Goal: Task Accomplishment & Management: Manage account settings

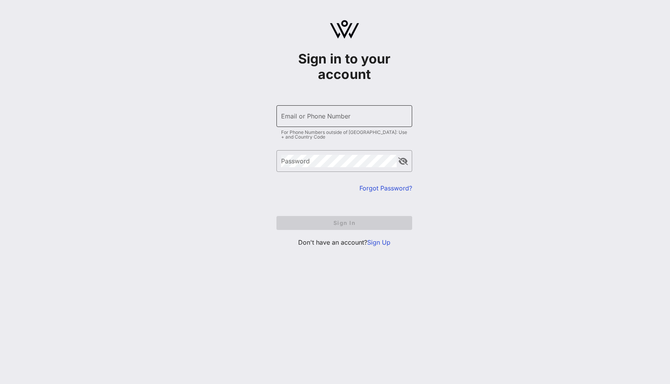
click at [334, 111] on div "Email or Phone Number" at bounding box center [344, 116] width 126 height 22
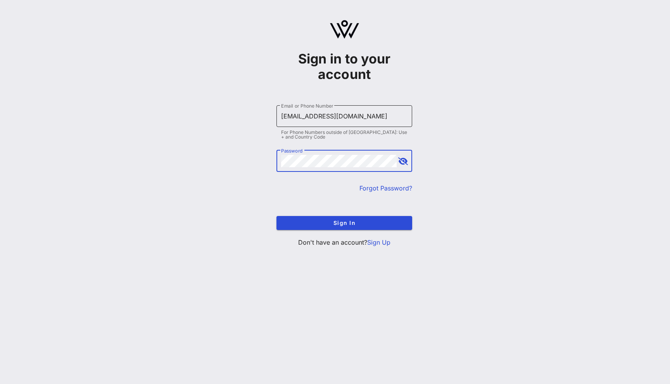
click at [300, 117] on input "yuliia3@vow.app" at bounding box center [344, 116] width 126 height 12
type input "yuliia@vow.app"
click at [276, 216] on button "Sign In" at bounding box center [344, 223] width 136 height 14
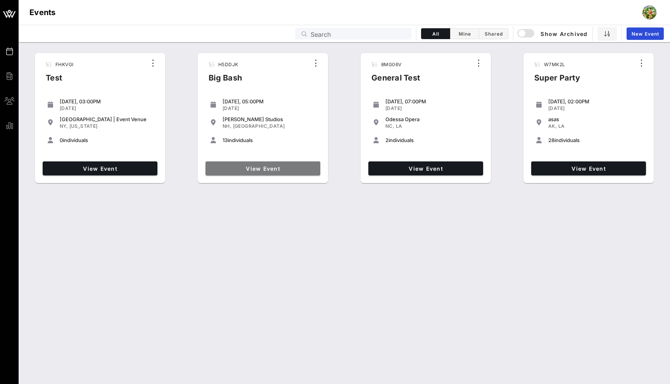
click at [272, 167] on span "View Event" at bounding box center [263, 168] width 109 height 7
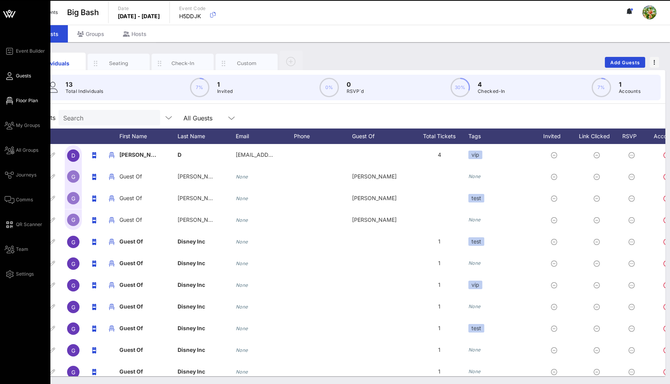
click at [20, 103] on span "Floor Plan" at bounding box center [27, 100] width 22 height 7
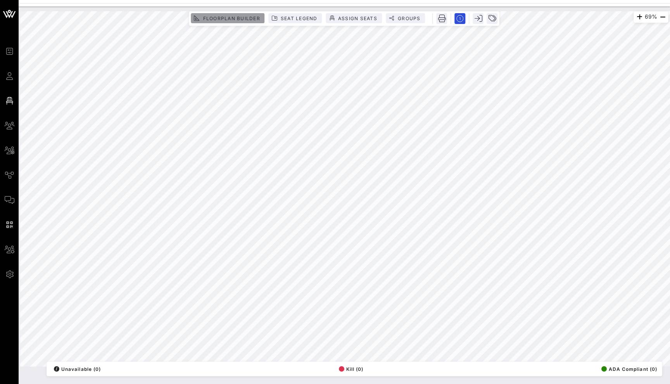
click at [224, 13] on button "Floorplan Builder" at bounding box center [228, 18] width 74 height 10
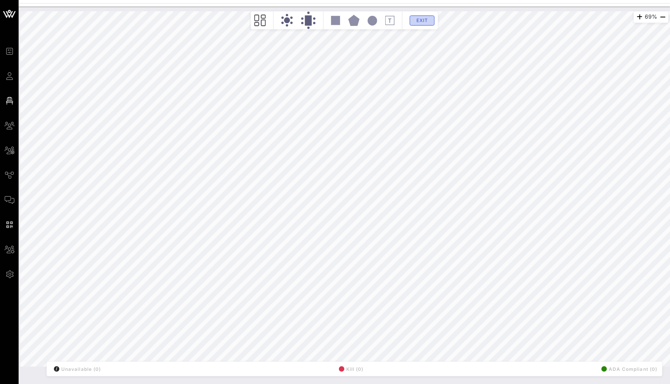
click at [427, 19] on span "Exit" at bounding box center [422, 20] width 15 height 6
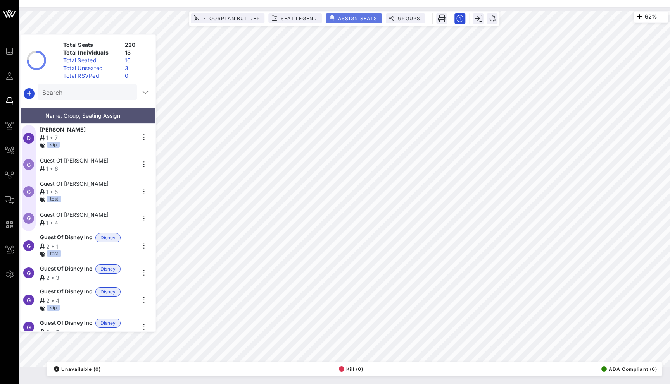
click at [372, 20] on span "Assign Seats" at bounding box center [358, 19] width 40 height 6
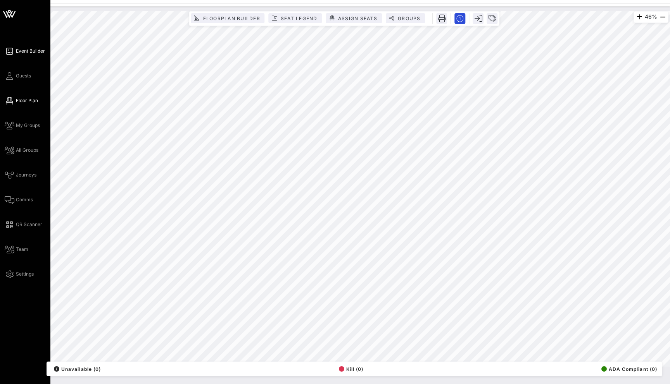
click at [24, 53] on span "Event Builder" at bounding box center [30, 51] width 29 height 7
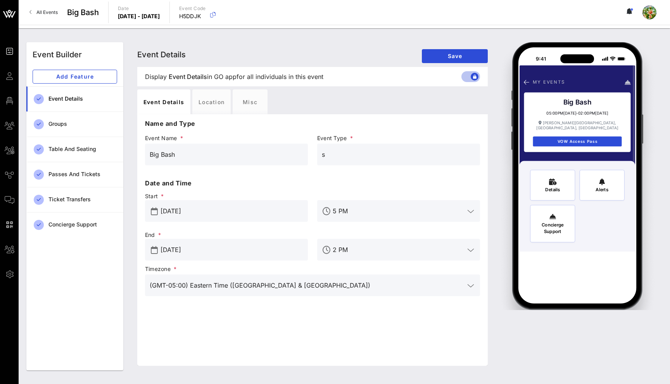
click at [49, 12] on span "All Events" at bounding box center [46, 12] width 21 height 6
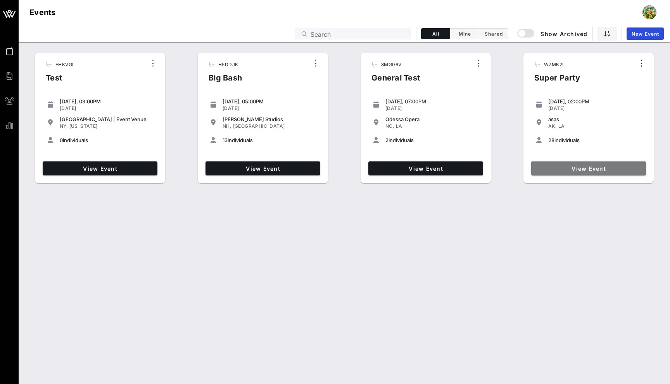
click at [558, 170] on span "View Event" at bounding box center [588, 168] width 109 height 7
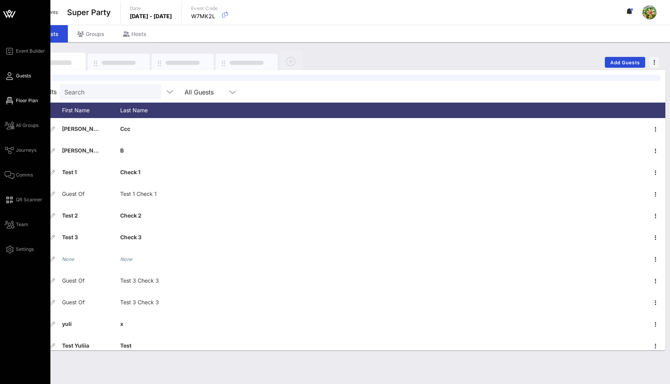
click at [25, 98] on span "Floor Plan" at bounding box center [27, 100] width 22 height 7
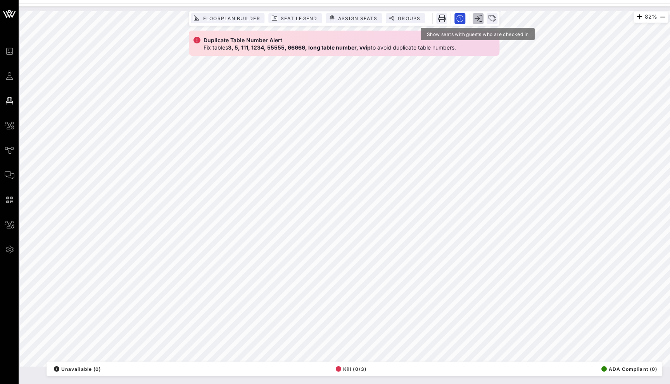
click at [478, 21] on icon "button" at bounding box center [478, 19] width 8 height 8
click at [492, 19] on icon "button" at bounding box center [492, 19] width 8 height 8
click at [492, 19] on div at bounding box center [552, 24] width 123 height 16
click at [410, 20] on span "Groups" at bounding box center [408, 19] width 23 height 6
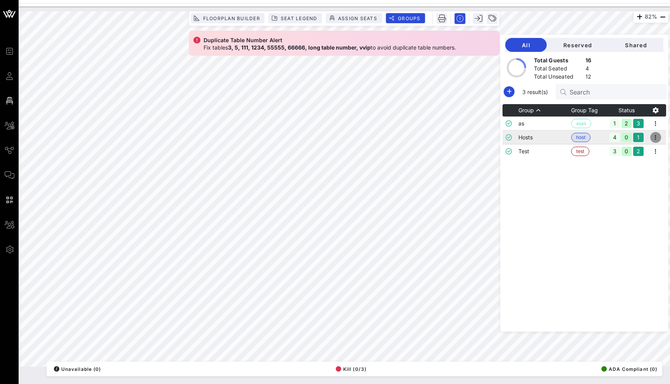
click at [660, 138] on icon "button" at bounding box center [655, 137] width 9 height 9
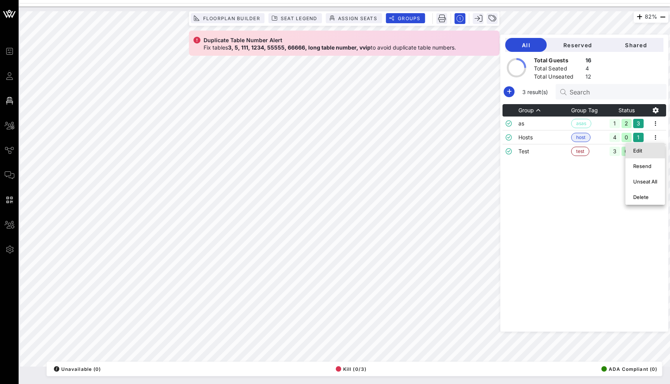
click at [644, 150] on div "Edit" at bounding box center [645, 151] width 24 height 6
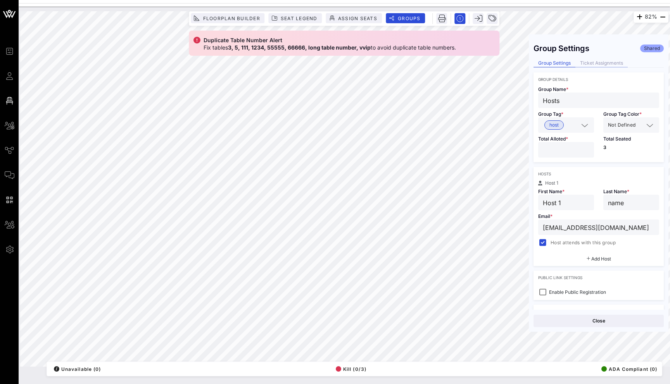
click at [596, 61] on div "Ticket Assignments" at bounding box center [601, 63] width 52 height 8
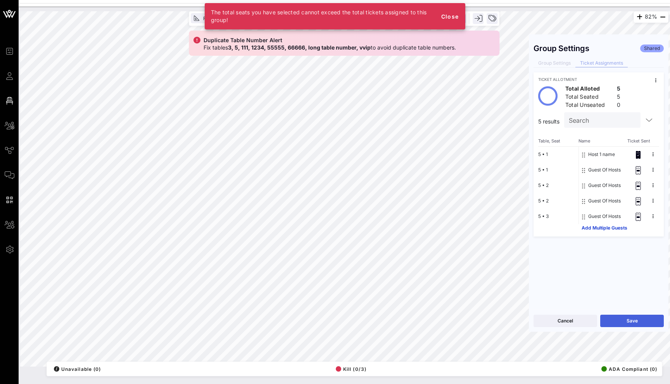
click at [635, 324] on button "Save" at bounding box center [632, 321] width 64 height 12
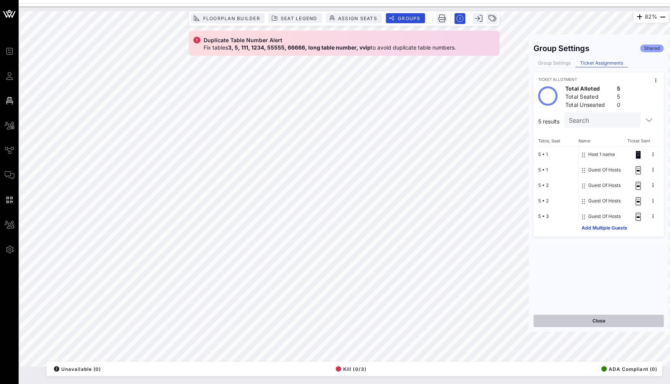
click at [600, 318] on button "Close" at bounding box center [598, 321] width 130 height 12
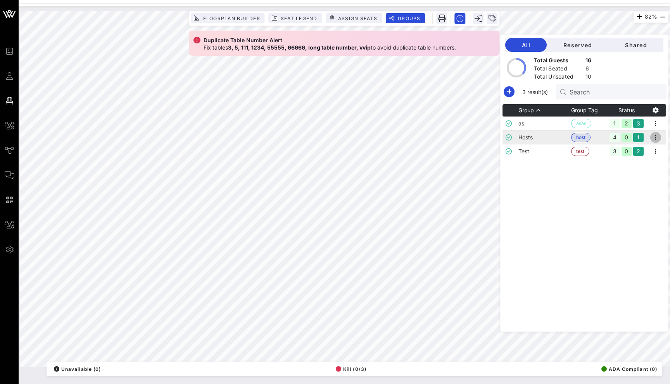
click at [657, 137] on icon "button" at bounding box center [655, 137] width 9 height 9
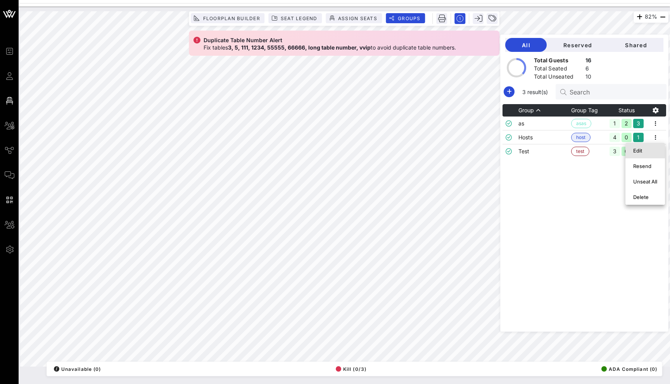
click at [652, 153] on div "Edit" at bounding box center [645, 151] width 24 height 6
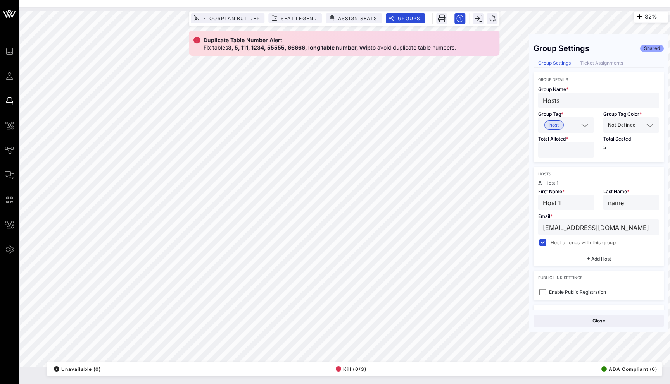
click at [605, 65] on div "Ticket Assignments" at bounding box center [601, 63] width 52 height 8
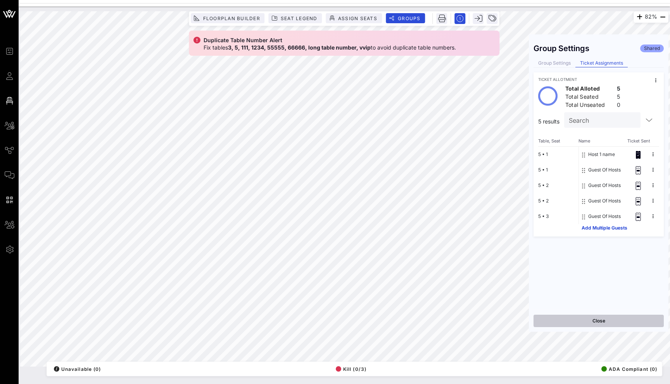
click at [588, 326] on button "Close" at bounding box center [598, 321] width 130 height 12
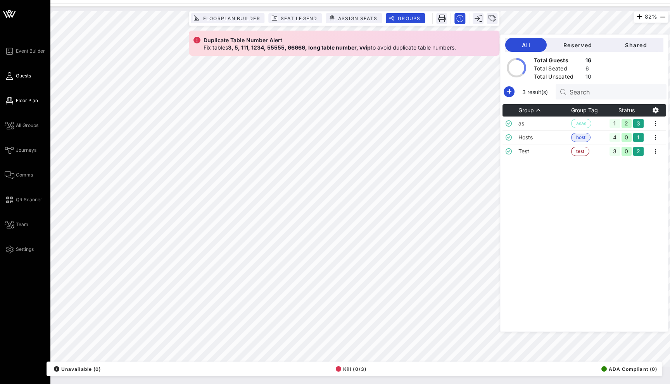
click at [10, 76] on icon at bounding box center [10, 76] width 10 height 1
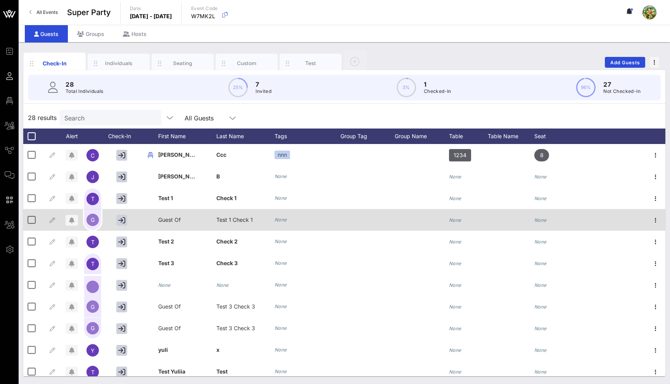
click at [282, 218] on icon "None" at bounding box center [280, 220] width 12 height 6
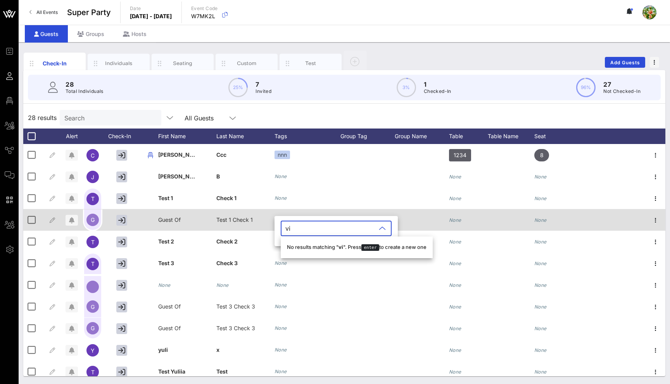
type input "vip"
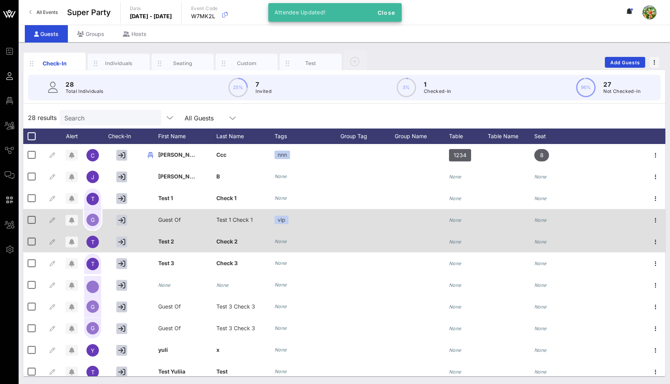
click at [283, 242] on icon "None" at bounding box center [280, 242] width 12 height 6
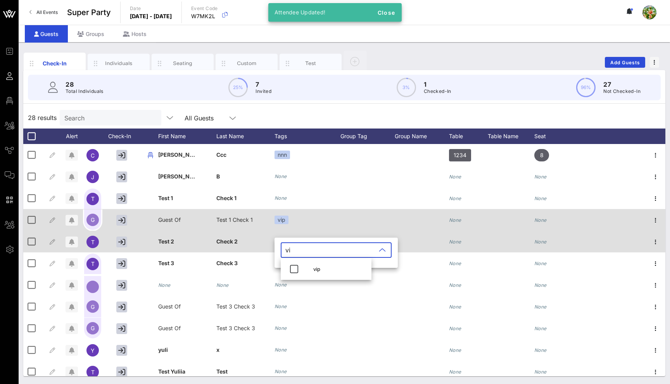
type input "vip"
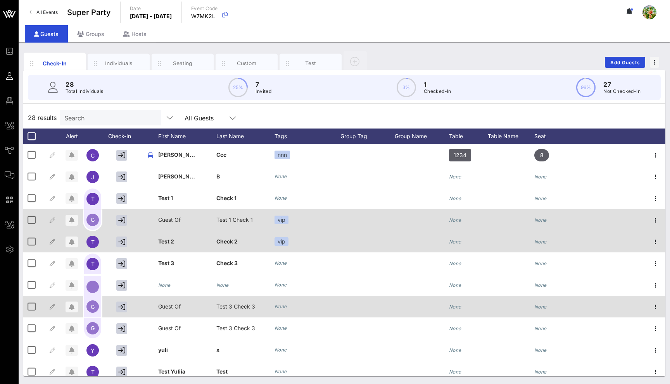
click at [281, 305] on icon "None" at bounding box center [280, 307] width 12 height 6
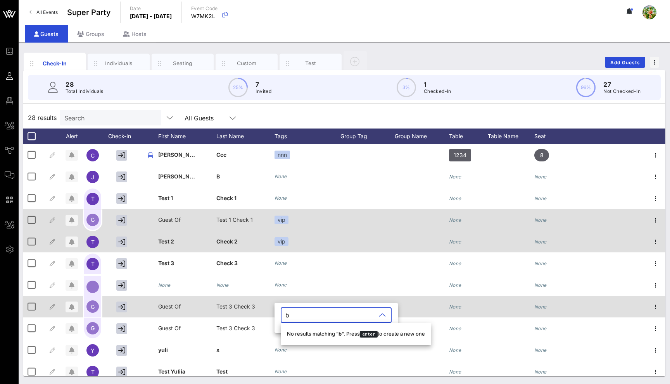
type input "bb"
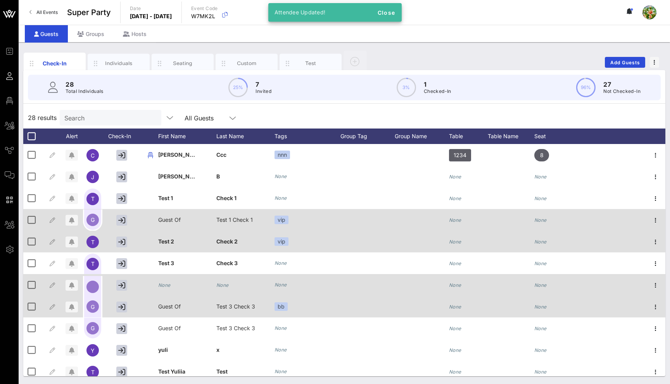
click at [280, 285] on icon "None" at bounding box center [280, 285] width 12 height 6
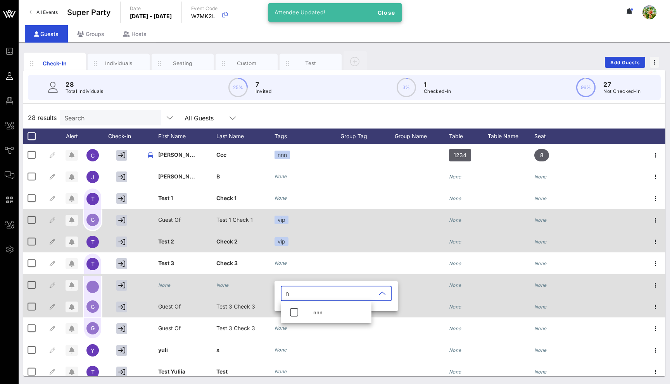
type input "nn"
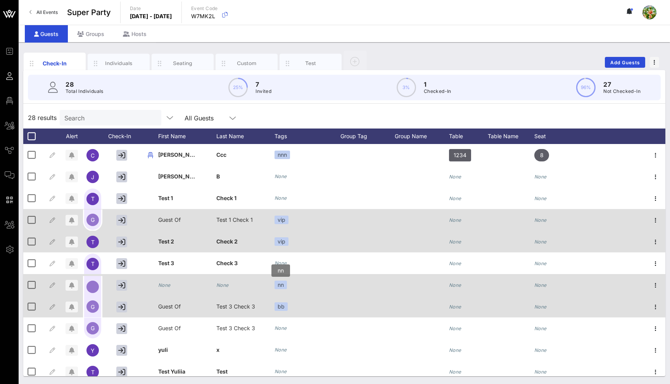
click at [282, 282] on div "nn" at bounding box center [280, 285] width 12 height 9
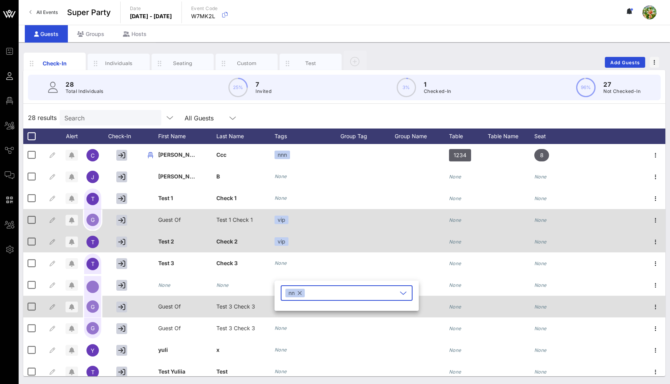
click at [298, 290] on button "button" at bounding box center [300, 293] width 4 height 9
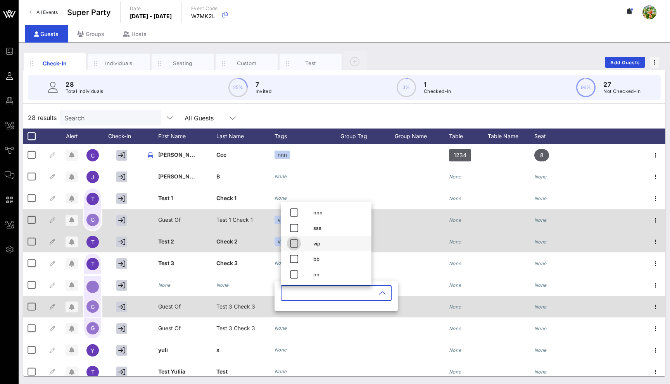
click at [293, 238] on button "button" at bounding box center [294, 244] width 14 height 14
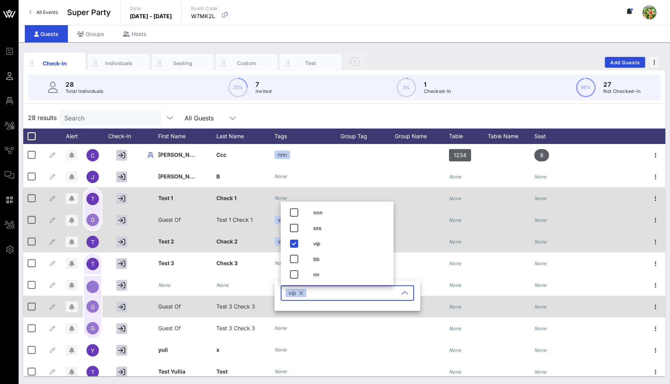
click at [281, 195] on div "None" at bounding box center [280, 199] width 12 height 8
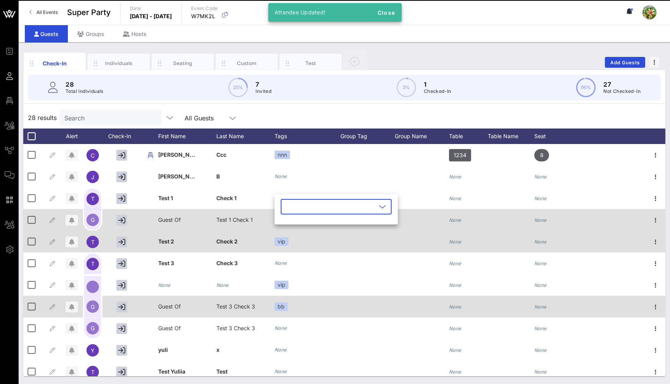
click at [286, 205] on input "text" at bounding box center [330, 207] width 91 height 12
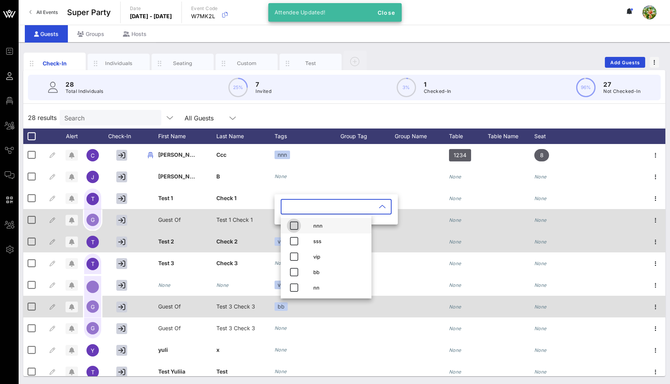
click at [294, 224] on icon "button" at bounding box center [293, 225] width 9 height 9
click at [312, 116] on div "28 results Search All Guests" at bounding box center [344, 118] width 642 height 22
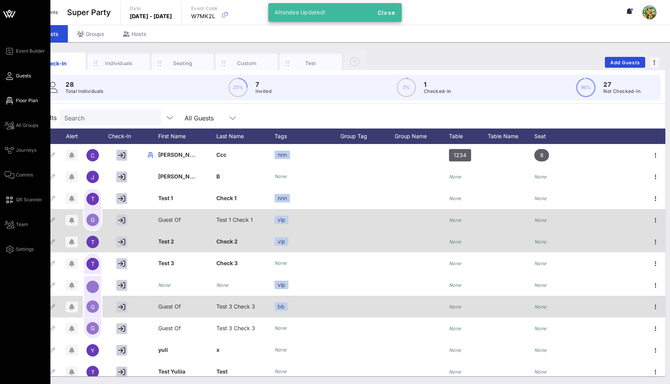
click at [13, 100] on icon at bounding box center [10, 100] width 10 height 1
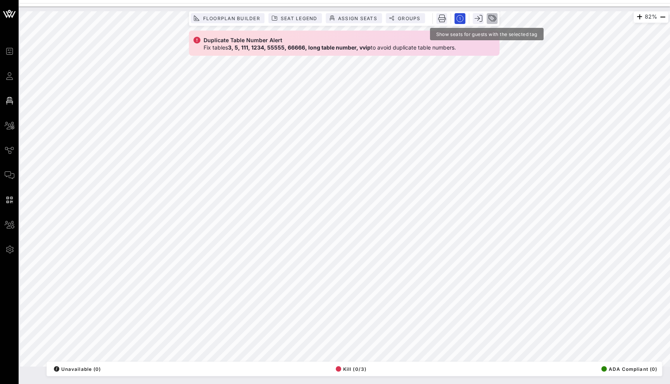
click at [495, 16] on icon "button" at bounding box center [492, 19] width 8 height 8
click at [521, 26] on input "text" at bounding box center [547, 24] width 91 height 10
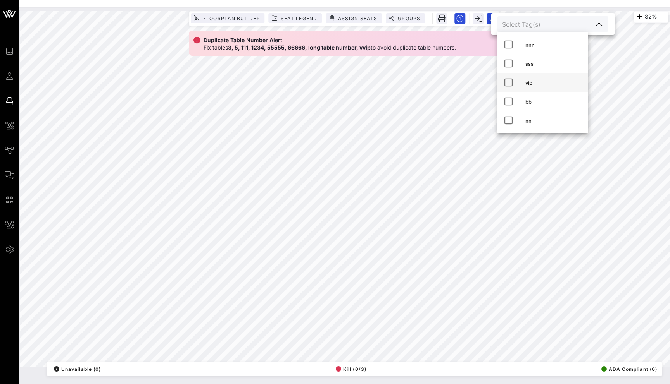
click at [510, 78] on icon at bounding box center [507, 82] width 9 height 9
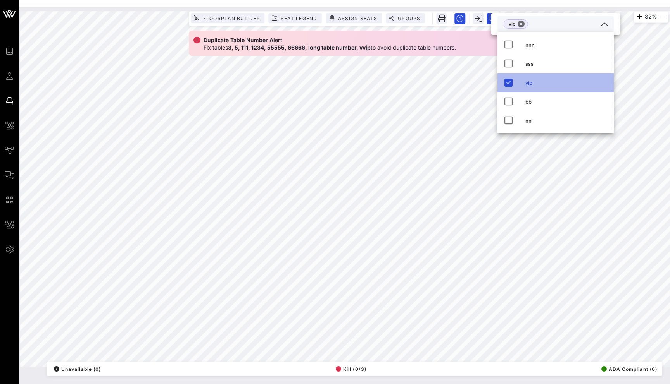
click at [508, 82] on icon at bounding box center [507, 82] width 9 height 9
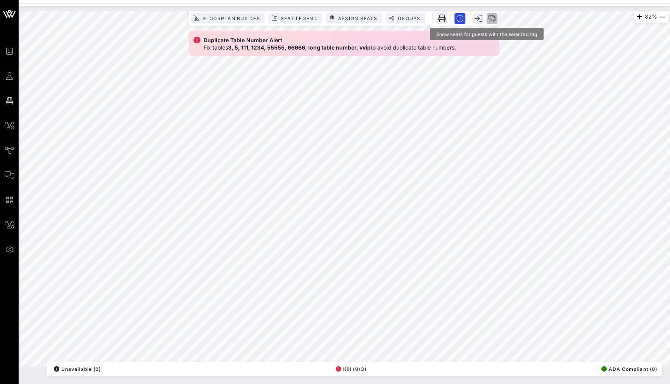
click at [490, 17] on icon "button" at bounding box center [492, 19] width 8 height 8
click at [511, 22] on input "text" at bounding box center [547, 24] width 91 height 10
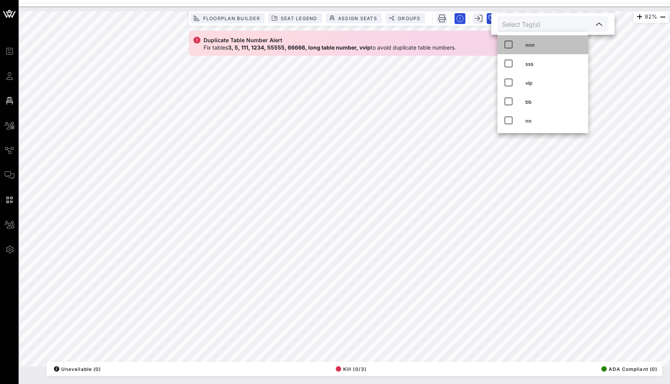
click at [508, 45] on icon at bounding box center [507, 44] width 9 height 9
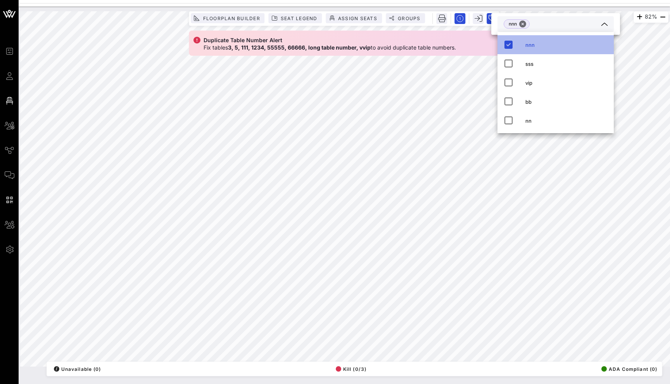
click at [508, 45] on icon at bounding box center [507, 44] width 9 height 9
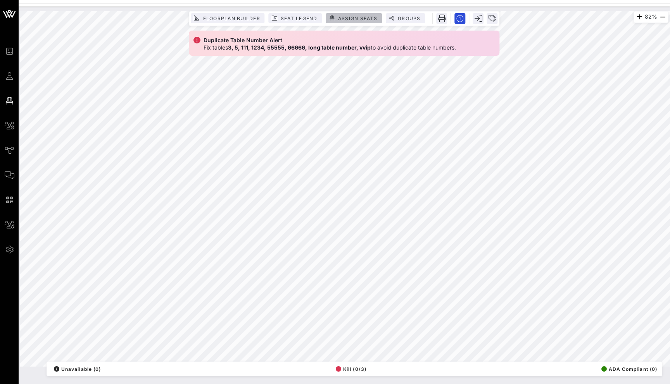
click at [365, 17] on span "Assign Seats" at bounding box center [358, 19] width 40 height 6
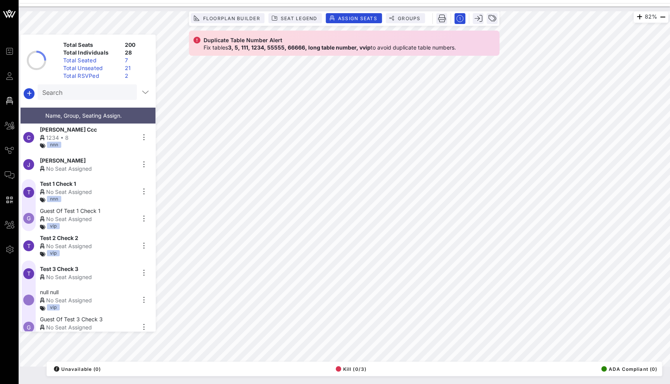
click at [73, 134] on div "1234 • 8" at bounding box center [87, 138] width 95 height 8
click at [85, 168] on div "No Seat Assigned" at bounding box center [87, 169] width 95 height 8
click at [90, 246] on div "No Seat Assigned" at bounding box center [87, 246] width 95 height 8
click at [85, 167] on div "No Seat Assigned" at bounding box center [87, 169] width 95 height 8
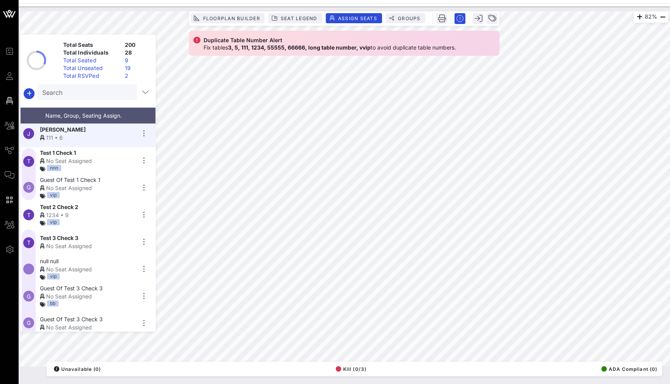
scroll to position [36, 0]
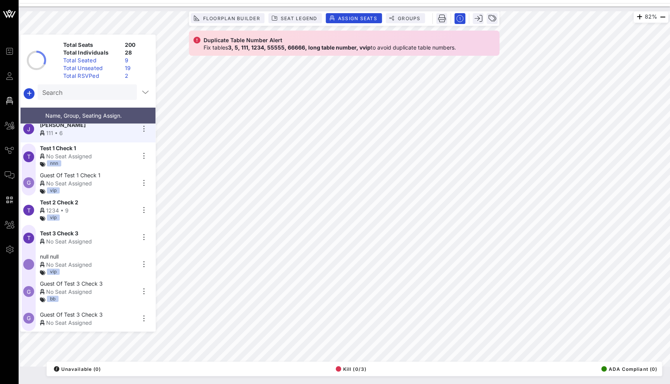
click at [86, 265] on div "No Seat Assigned" at bounding box center [87, 265] width 95 height 8
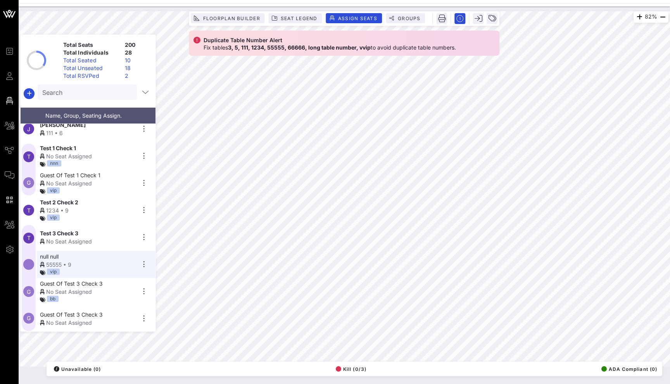
click at [99, 284] on span "Guest Of Test 3 Check 3" at bounding box center [71, 284] width 63 height 8
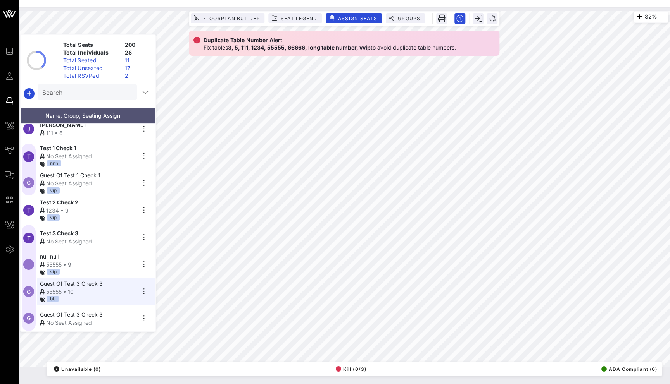
click at [88, 314] on span "Guest Of Test 3 Check 3" at bounding box center [71, 315] width 63 height 8
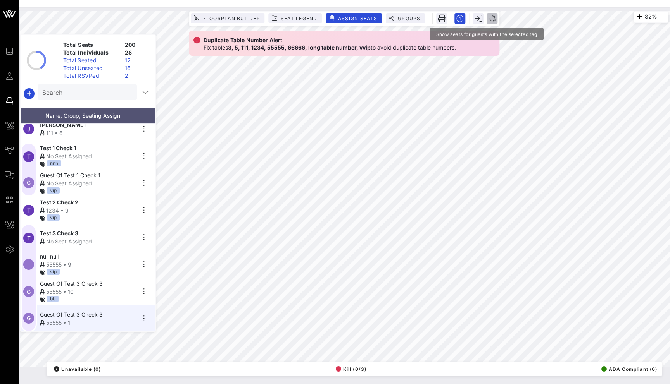
click at [491, 17] on icon "button" at bounding box center [492, 19] width 8 height 8
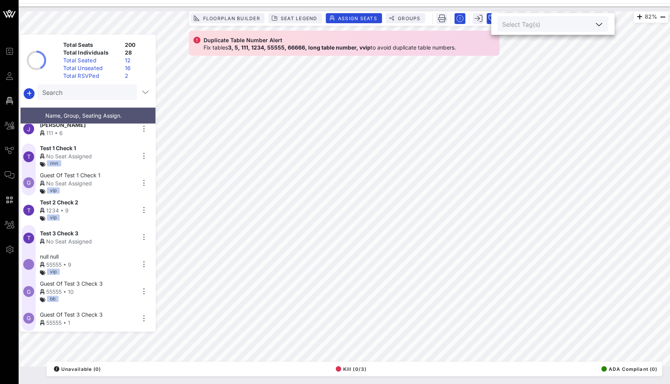
click at [524, 21] on input "text" at bounding box center [547, 24] width 91 height 10
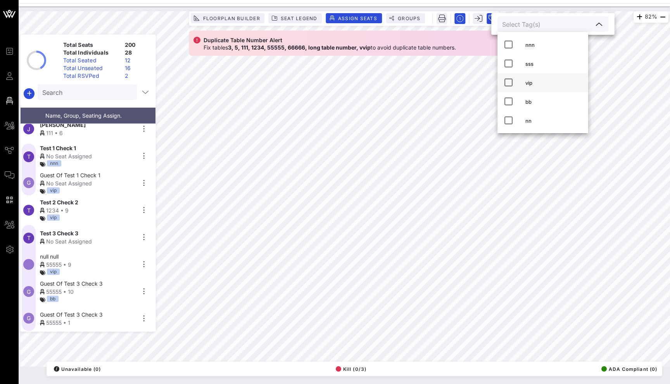
click at [509, 84] on icon at bounding box center [507, 82] width 9 height 9
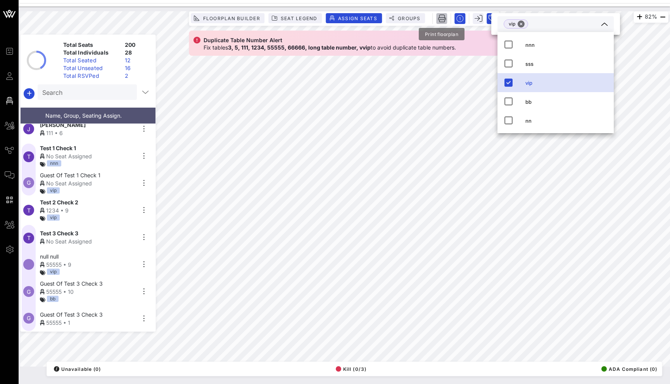
click at [442, 18] on icon "button" at bounding box center [442, 19] width 8 height 8
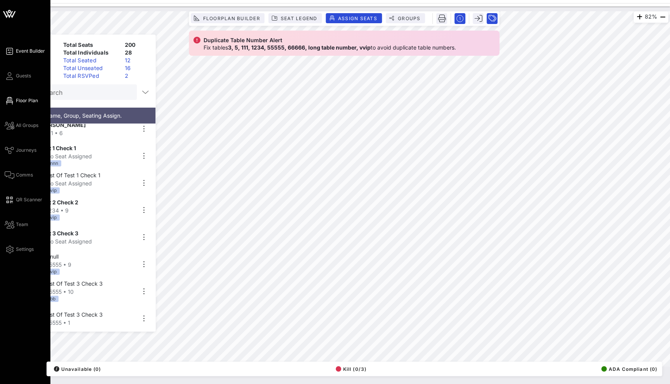
click at [15, 52] on link "Event Builder" at bounding box center [25, 51] width 40 height 9
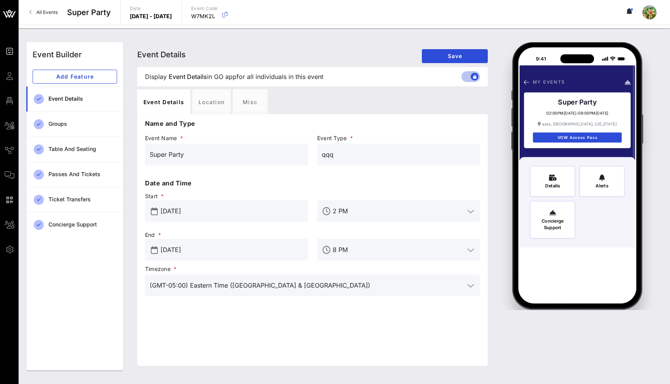
click at [52, 10] on span "All Events" at bounding box center [46, 12] width 21 height 6
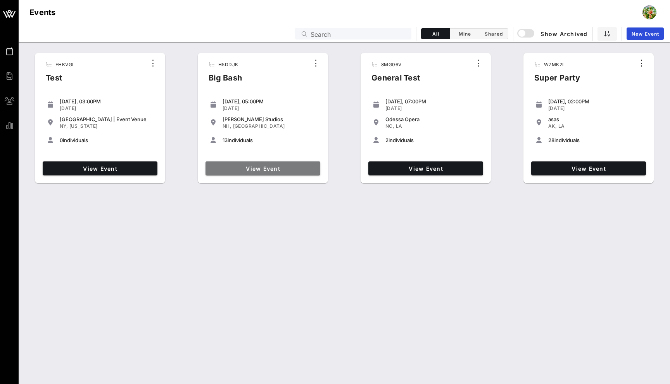
click at [267, 174] on link "View Event" at bounding box center [262, 169] width 115 height 14
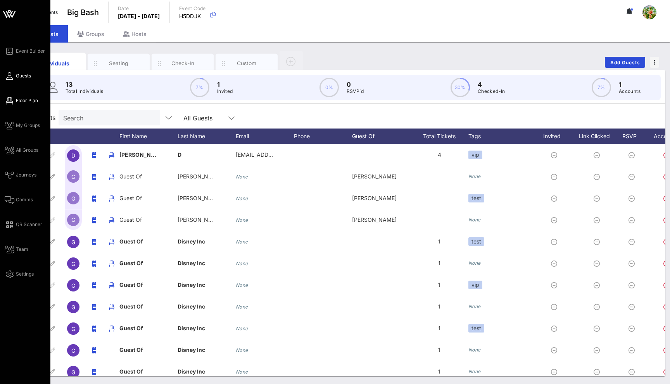
click at [22, 100] on span "Floor Plan" at bounding box center [27, 100] width 22 height 7
